Goal: Obtain resource: Download file/media

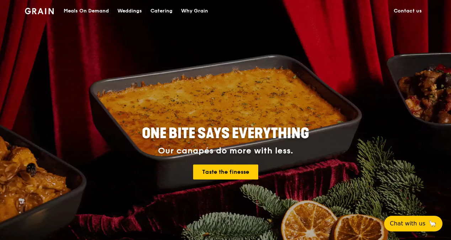
click at [167, 10] on div "Catering" at bounding box center [161, 10] width 22 height 21
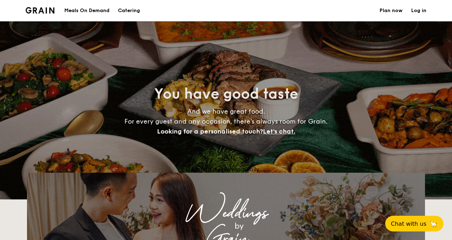
select select
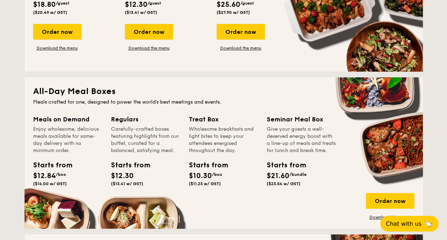
scroll to position [284, 0]
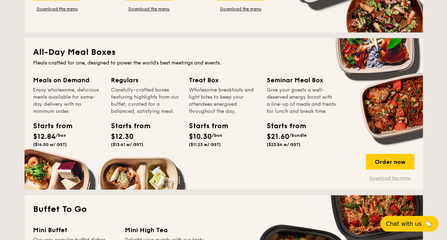
click at [385, 177] on link "Download the menu" at bounding box center [390, 178] width 48 height 6
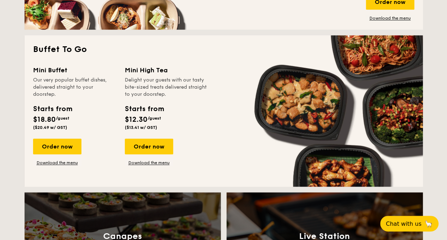
scroll to position [462, 0]
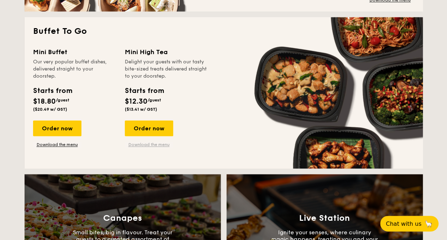
click at [154, 145] on link "Download the menu" at bounding box center [149, 144] width 48 height 6
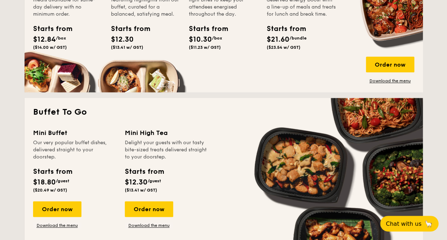
scroll to position [427, 0]
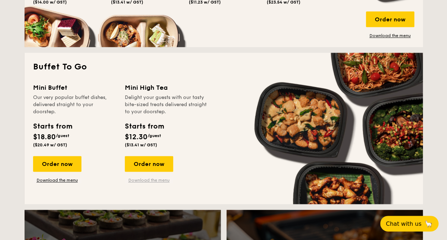
click at [144, 181] on link "Download the menu" at bounding box center [149, 180] width 48 height 6
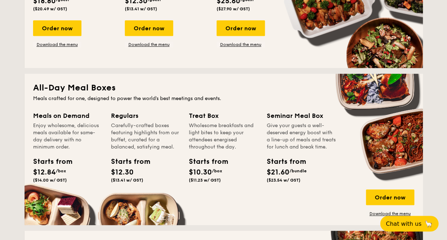
scroll to position [284, 0]
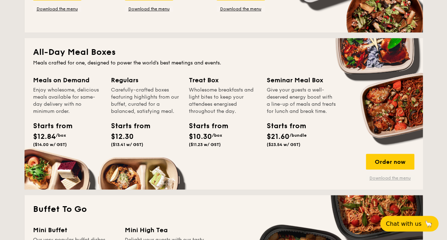
click at [383, 177] on link "Download the menu" at bounding box center [390, 178] width 48 height 6
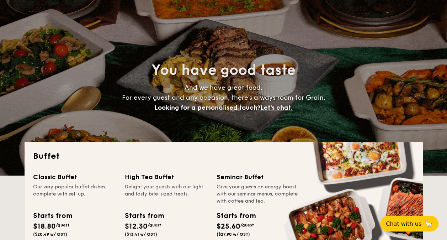
scroll to position [0, 0]
